Goal: Contribute content

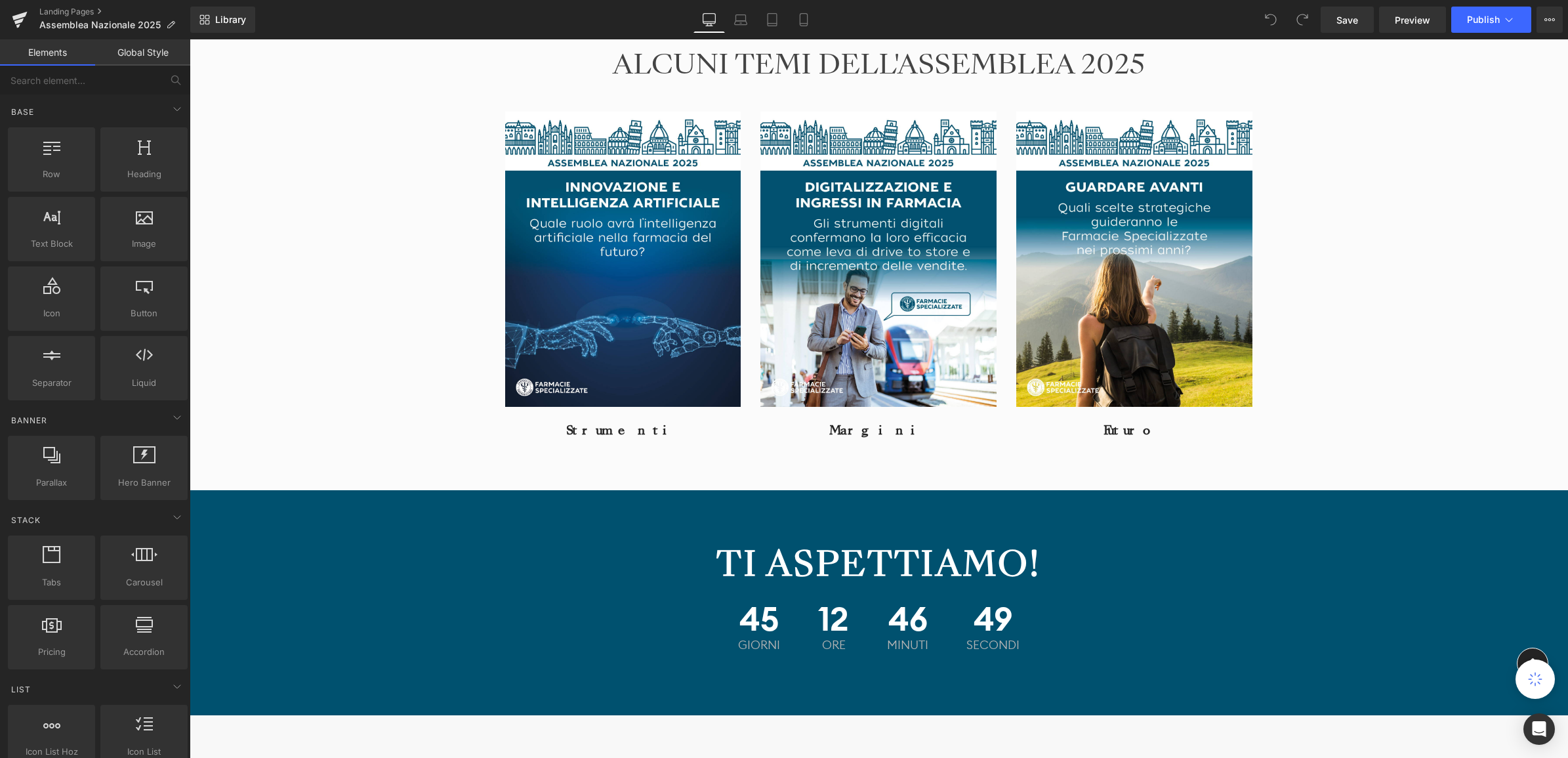
scroll to position [2133, 0]
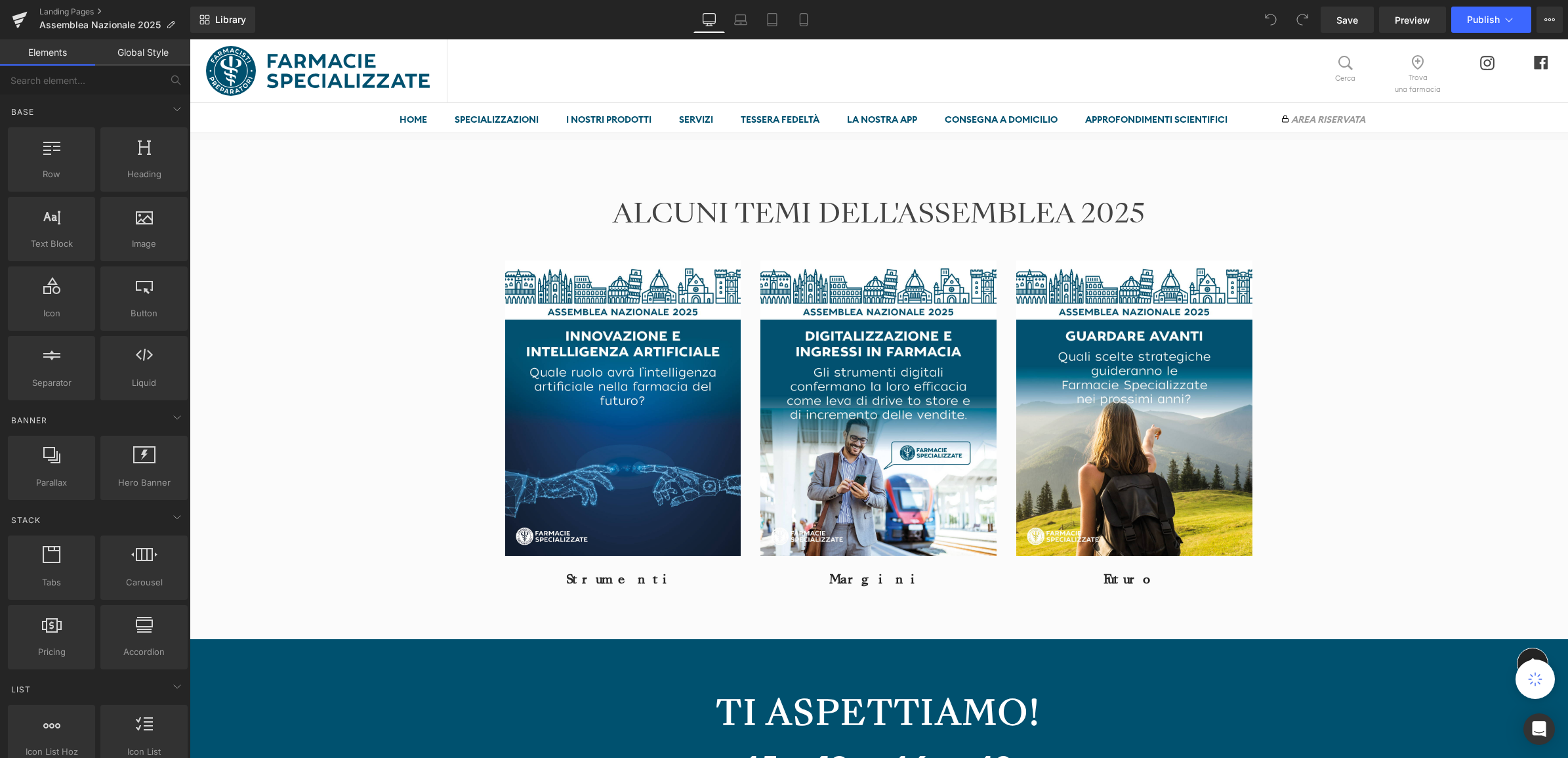
click at [884, 430] on img at bounding box center [879, 408] width 236 height 295
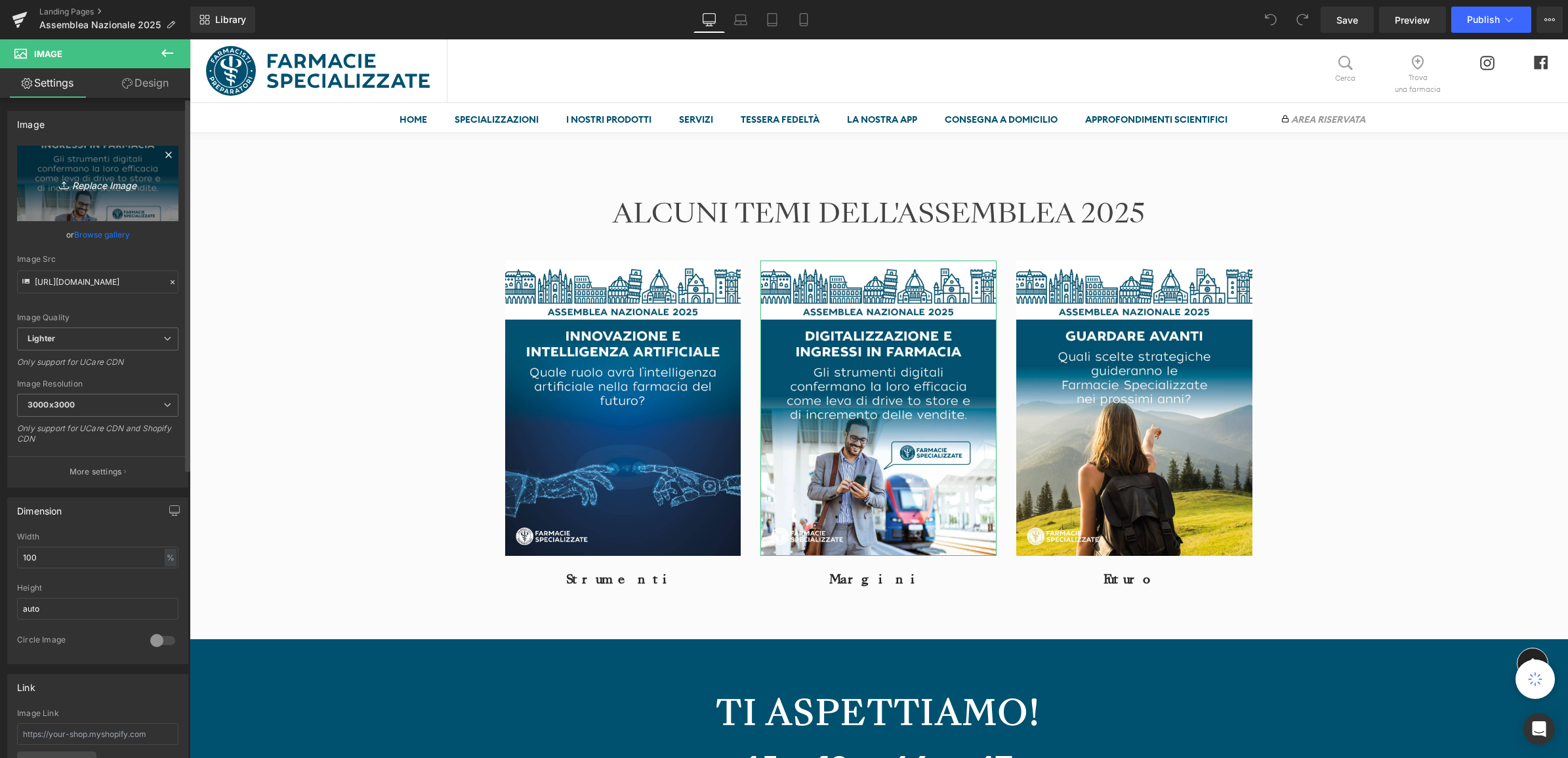
click at [99, 181] on icon "Replace Image" at bounding box center [98, 183] width 105 height 17
type input "C:\fakepath\WHATSAPP TEASER_1080x1350_25_029.jpg"
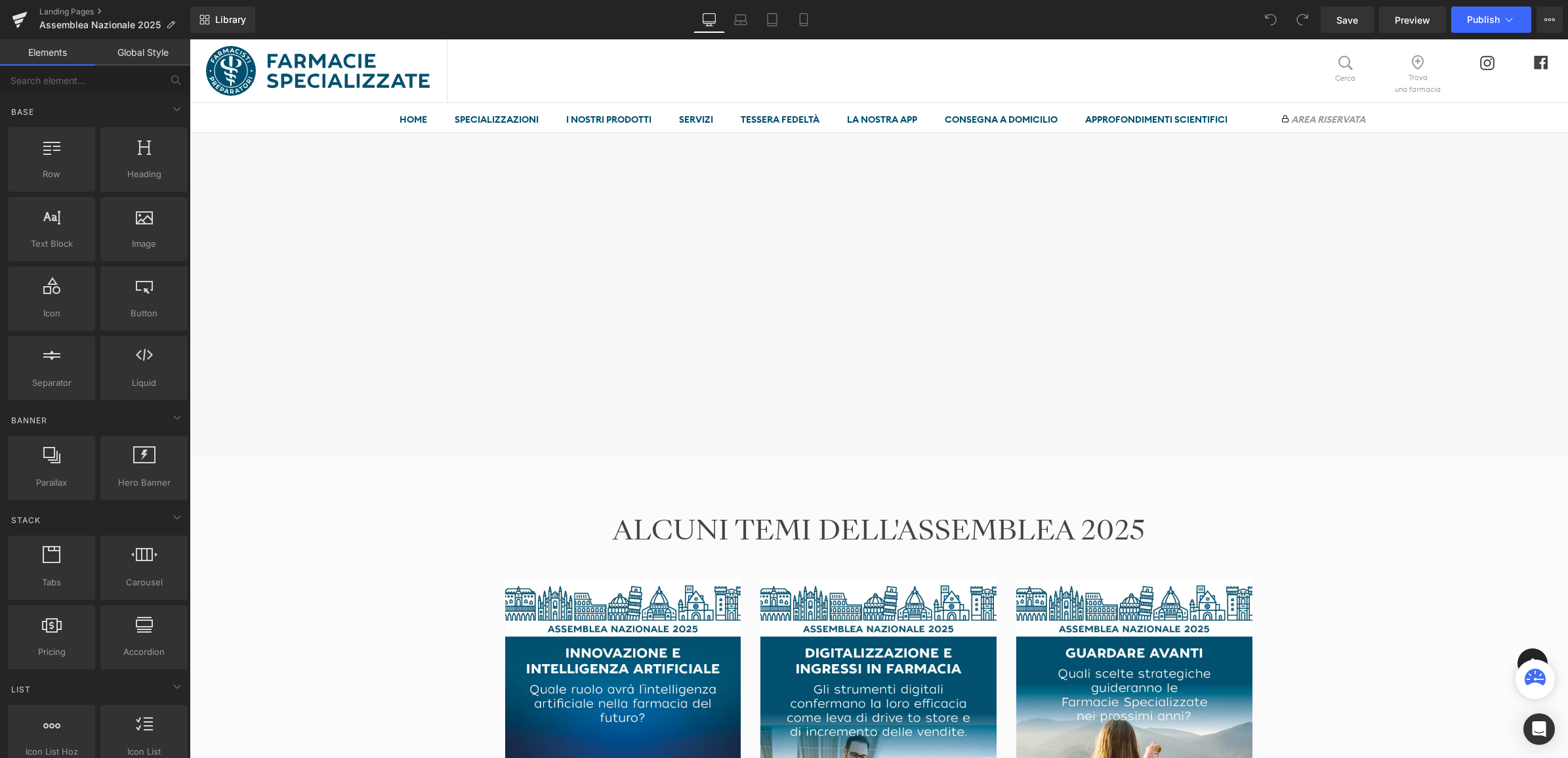
scroll to position [2215, 0]
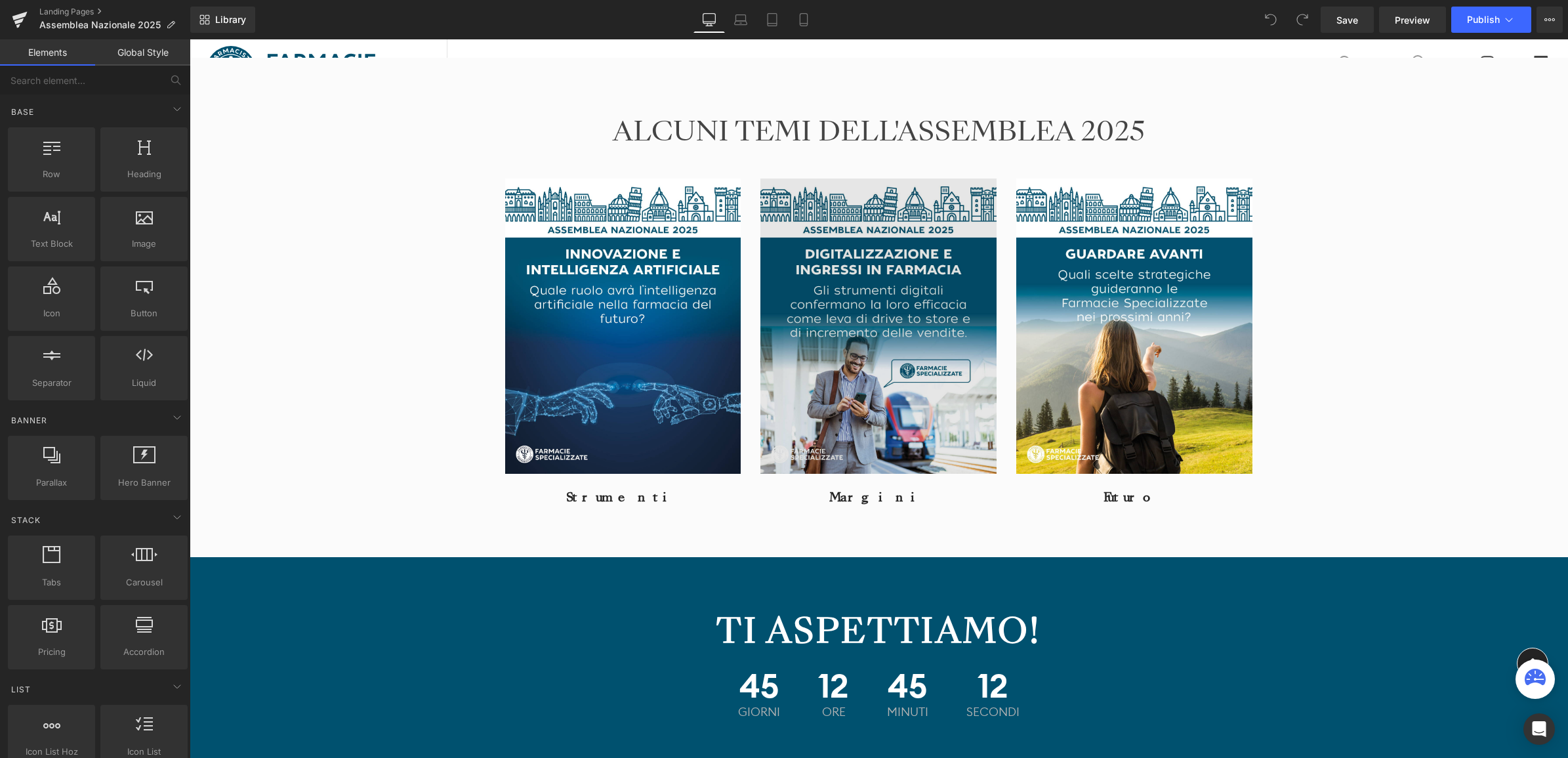
click at [870, 399] on img at bounding box center [879, 325] width 236 height 295
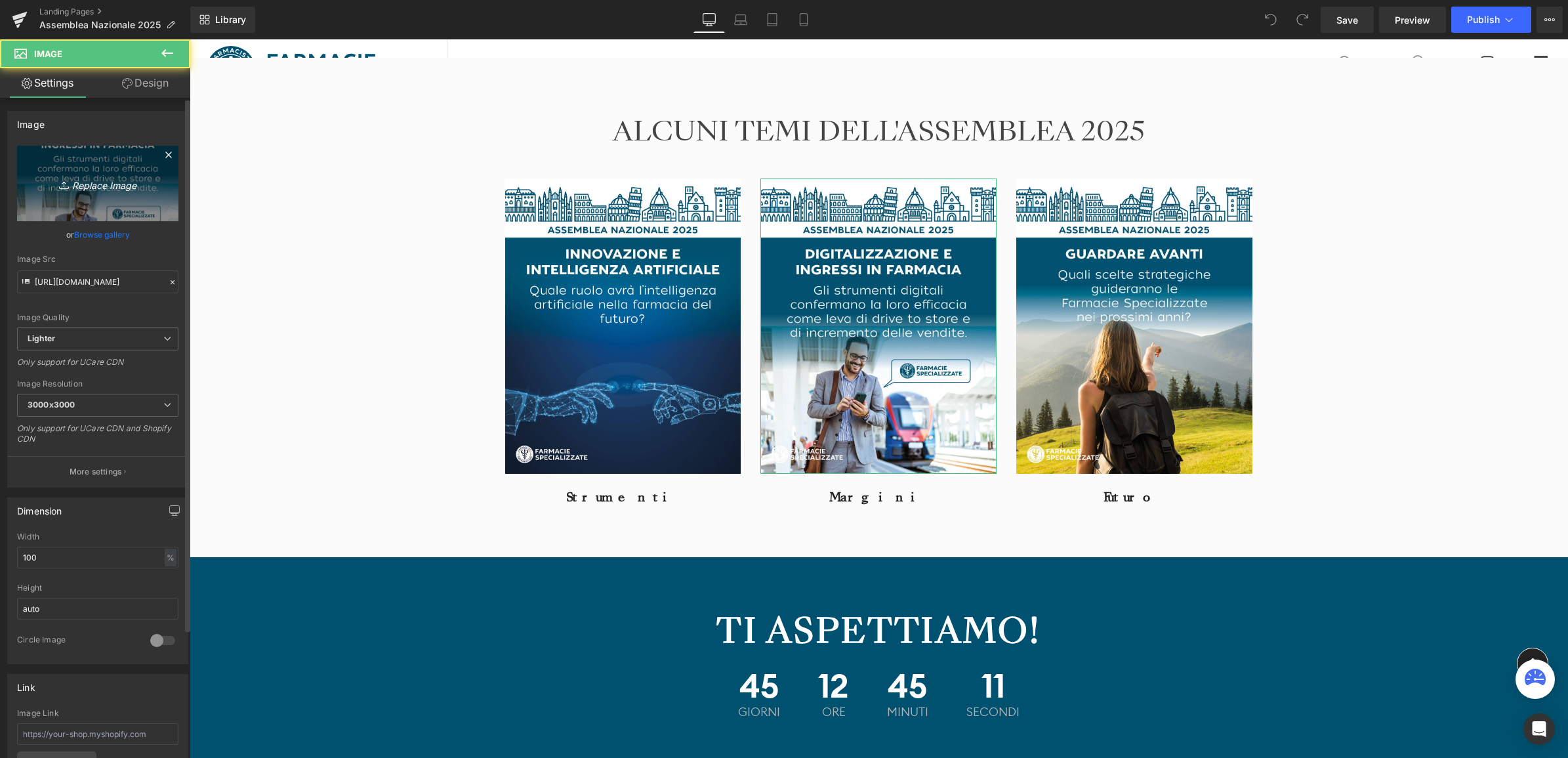
click at [102, 178] on icon "Replace Image" at bounding box center [98, 183] width 105 height 17
type input "C:\fakepath\WHATSAPP TEASER_1080x1350_25_029.jpg"
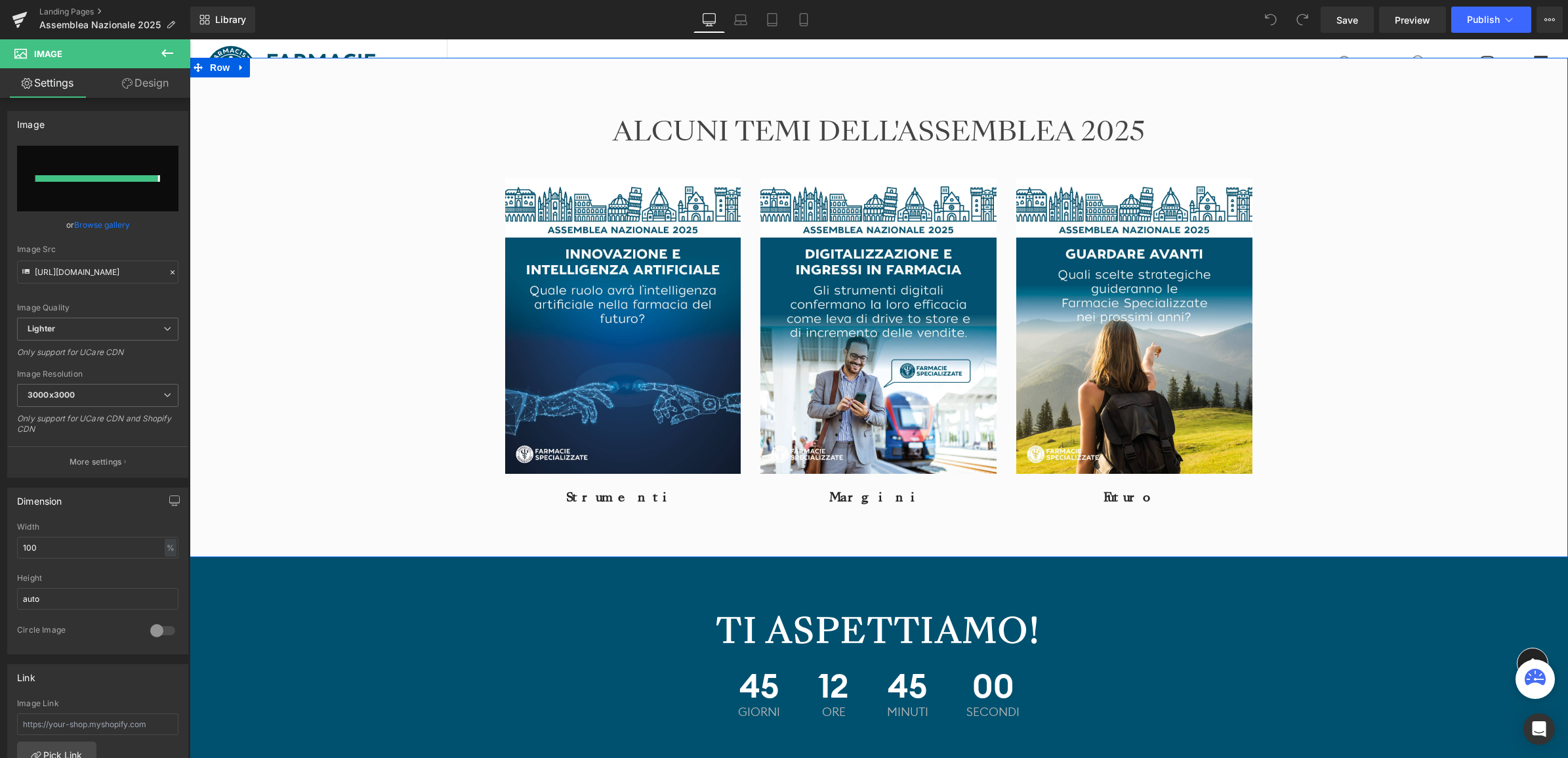
type input "https://ucarecdn.com/fe118413-4ee3-42a0-9c9a-46e57cf4b073/-/format/auto/-/previ…"
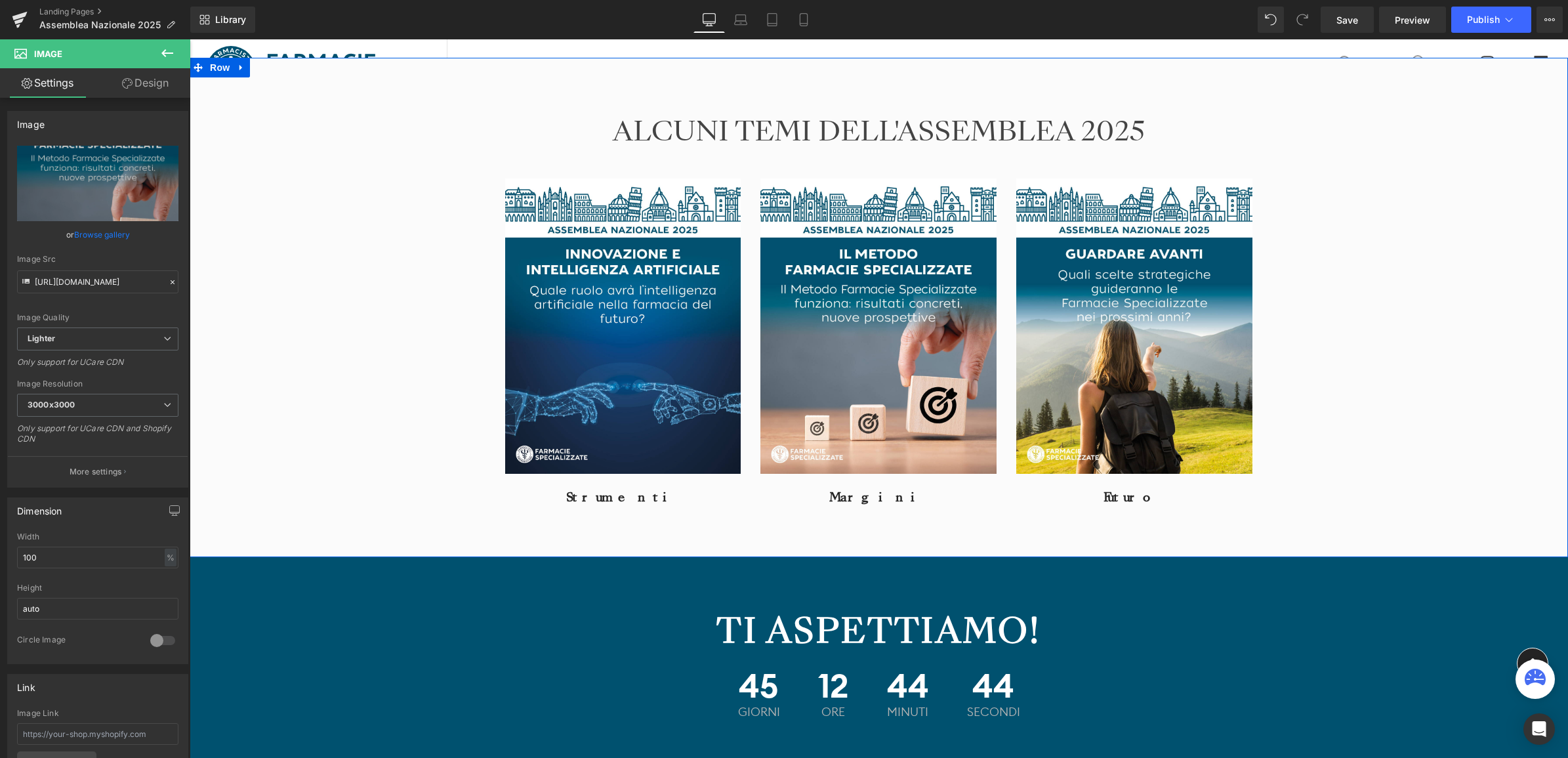
scroll to position [2133, 0]
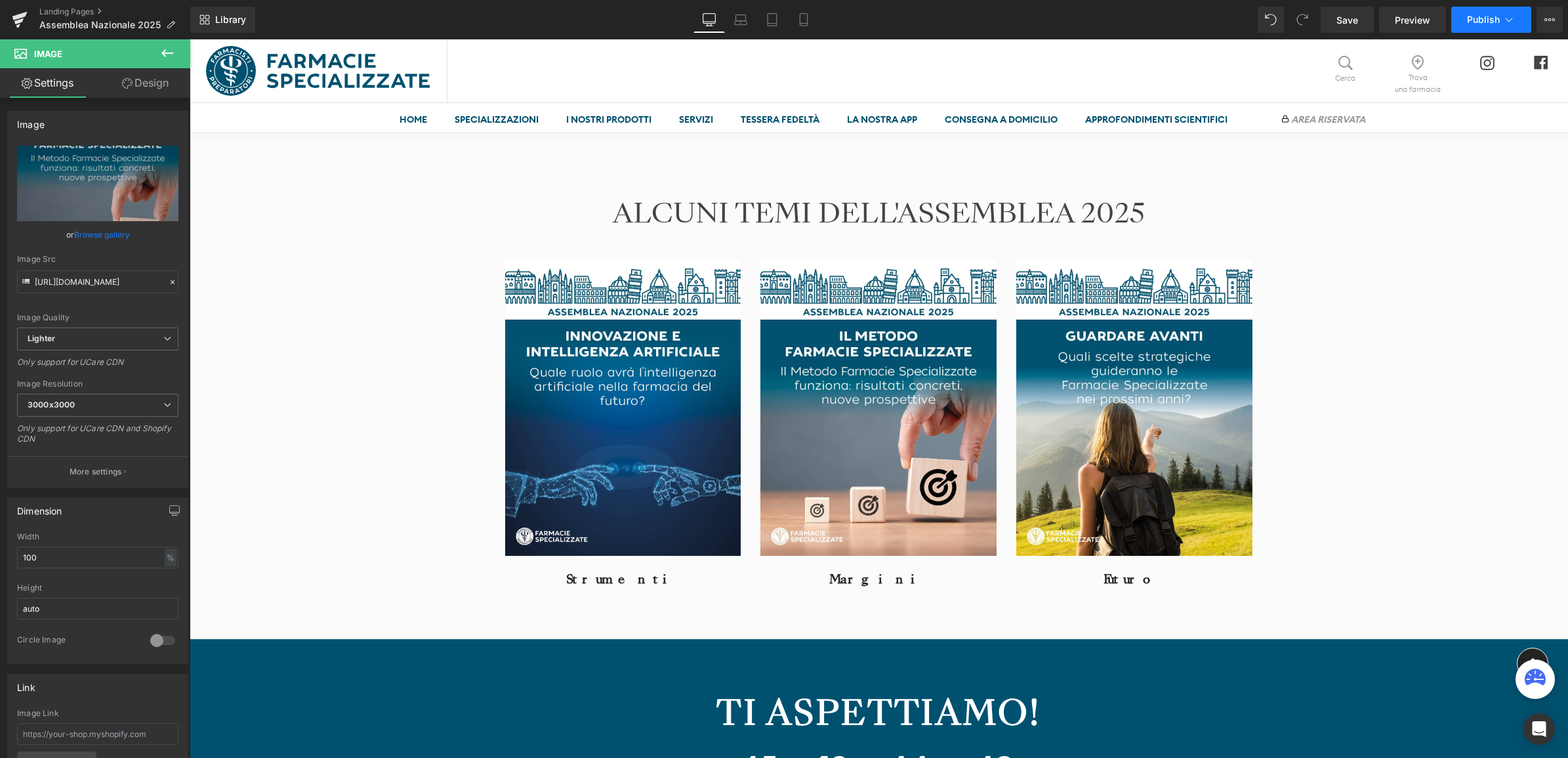
click at [1487, 25] on span "Publish" at bounding box center [1483, 19] width 33 height 10
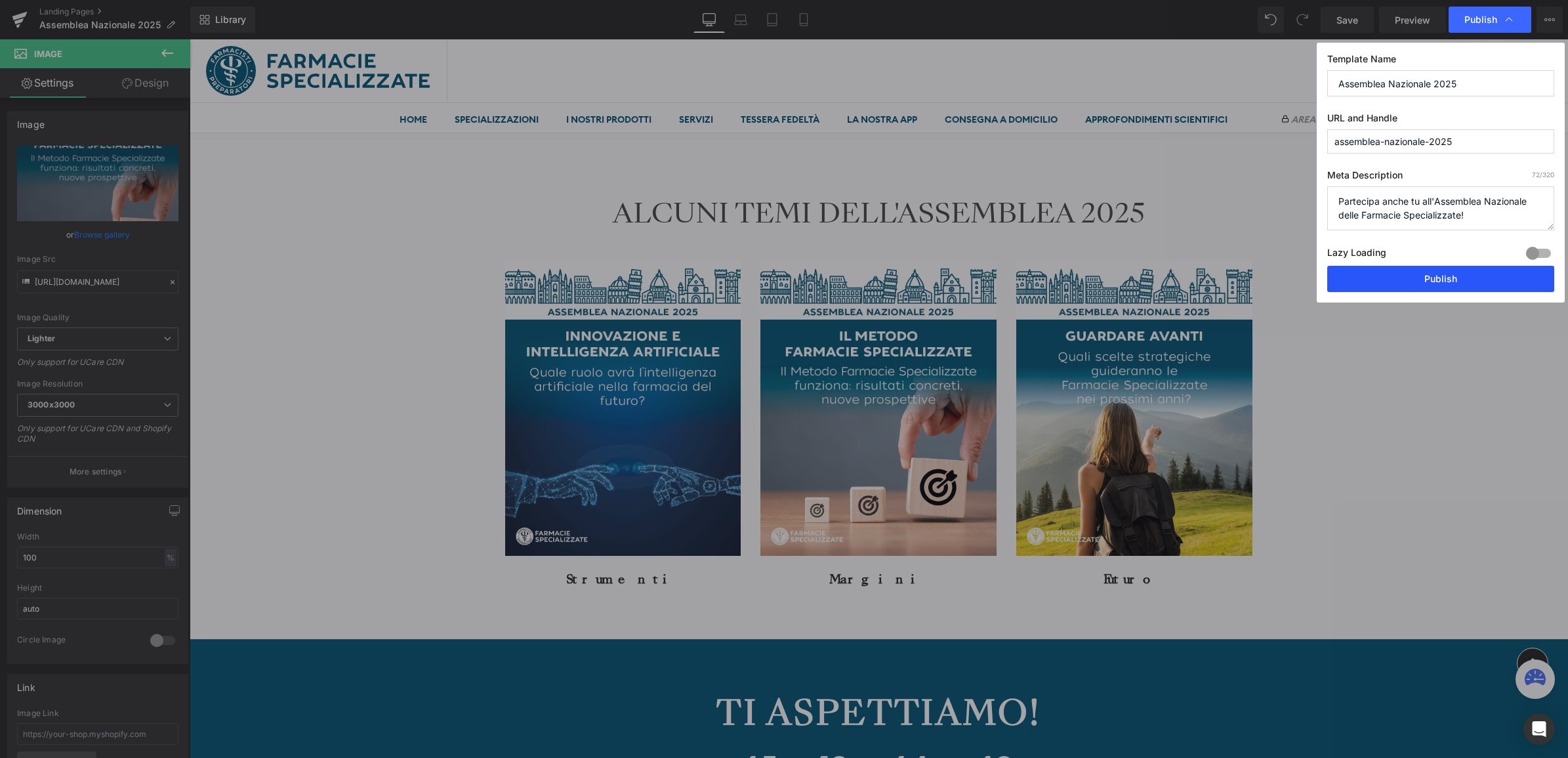
click at [1445, 284] on button "Publish" at bounding box center [1442, 278] width 227 height 26
